Goal: Information Seeking & Learning: Learn about a topic

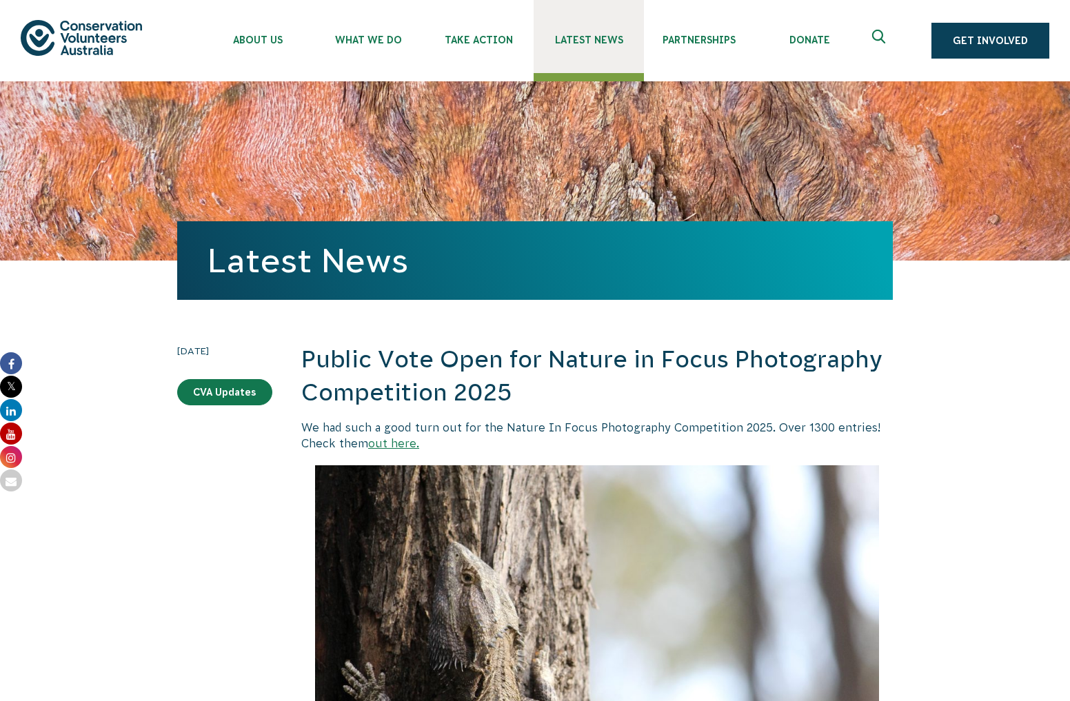
click at [589, 38] on span "Latest News" at bounding box center [588, 39] width 110 height 11
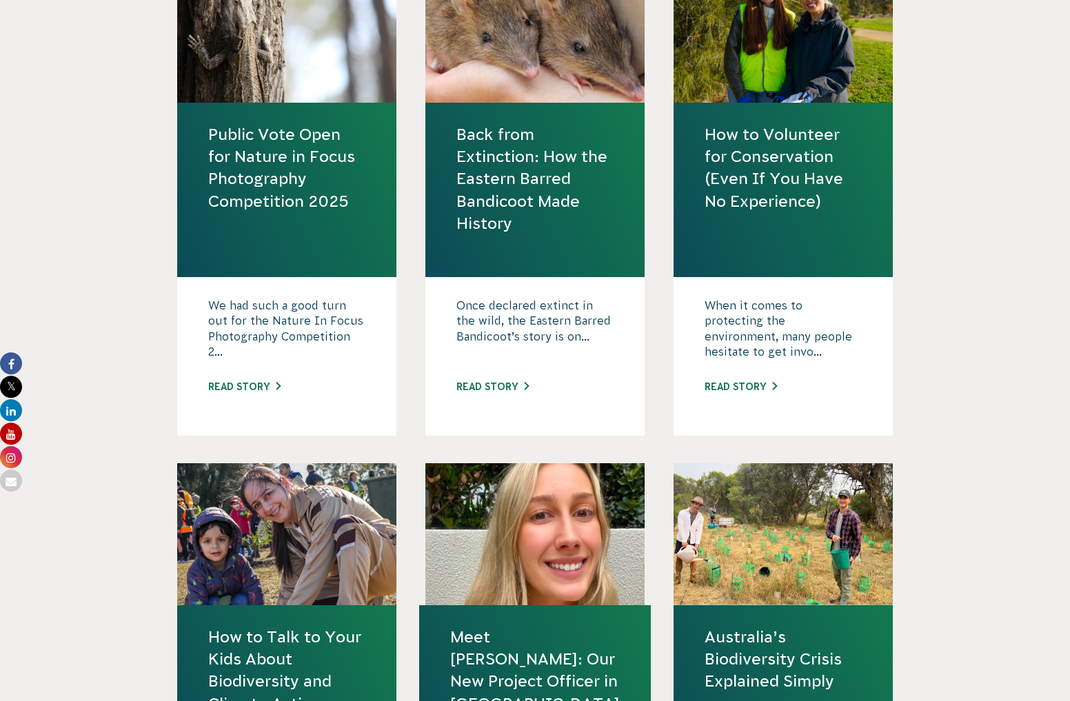
scroll to position [656, 0]
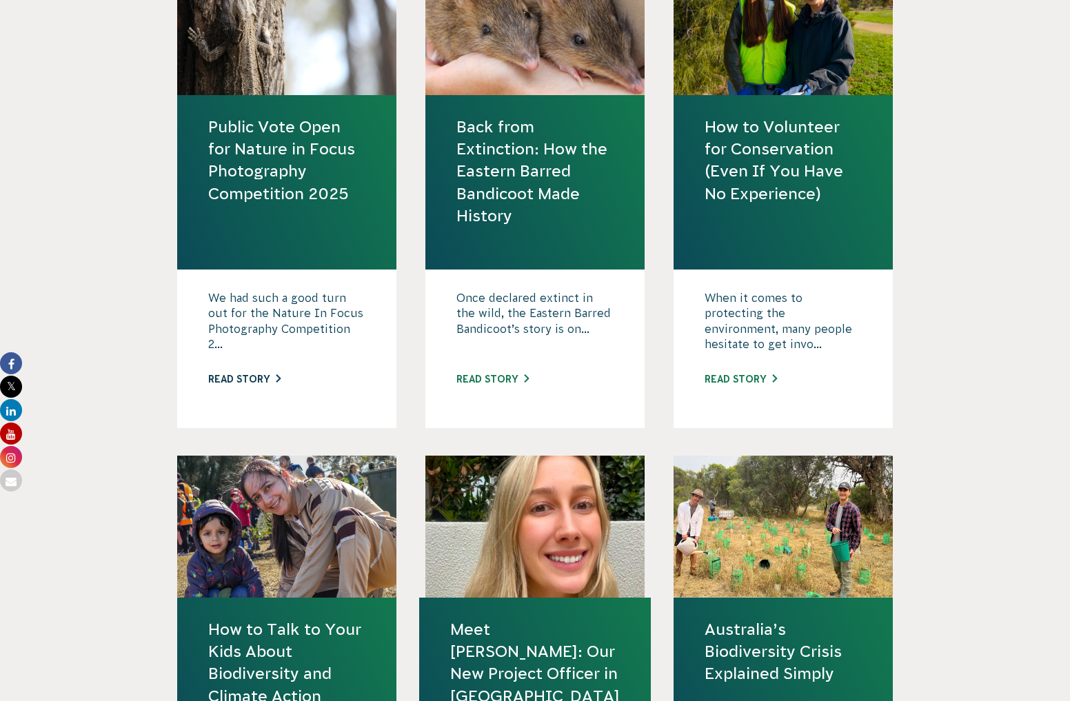
click at [262, 376] on link "Read story" at bounding box center [244, 379] width 72 height 11
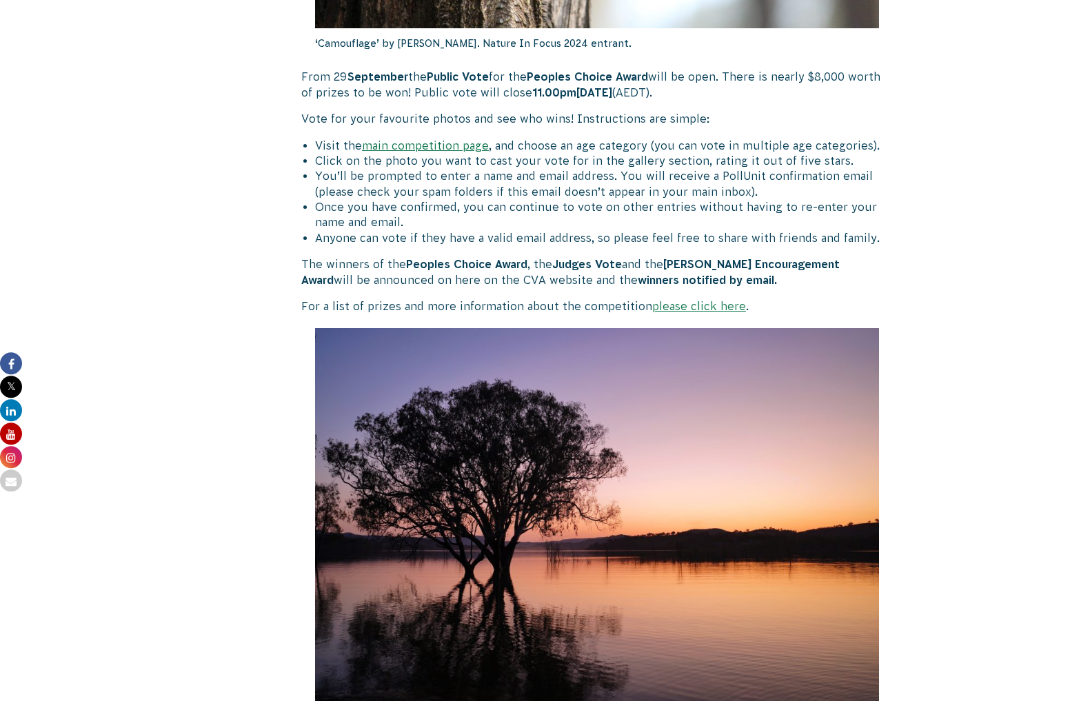
scroll to position [844, 0]
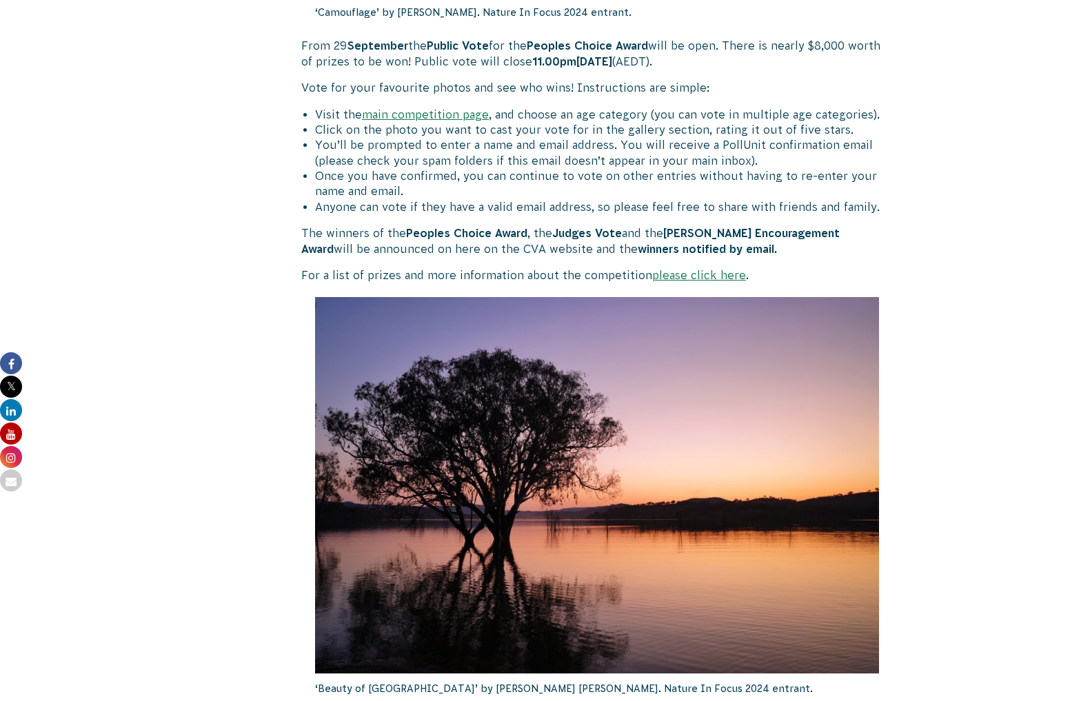
click at [463, 113] on link "main competition page" at bounding box center [425, 114] width 127 height 12
